Goal: Task Accomplishment & Management: Use online tool/utility

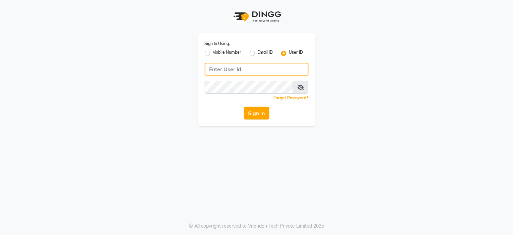
type input "e3843-01"
click at [252, 113] on button "Sign In" at bounding box center [256, 113] width 25 height 13
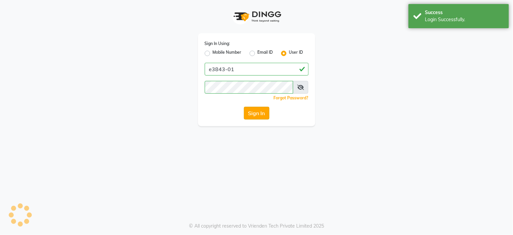
click at [252, 113] on button "Sign In" at bounding box center [256, 113] width 25 height 13
